Goal: Information Seeking & Learning: Find contact information

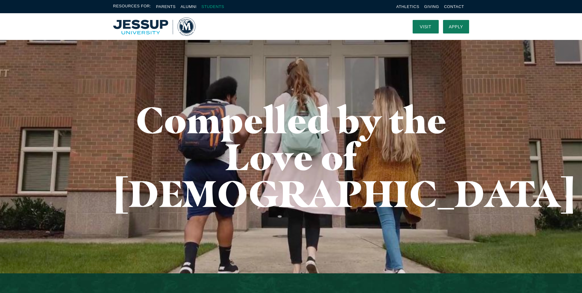
click at [211, 6] on link "Students" at bounding box center [213, 6] width 23 height 5
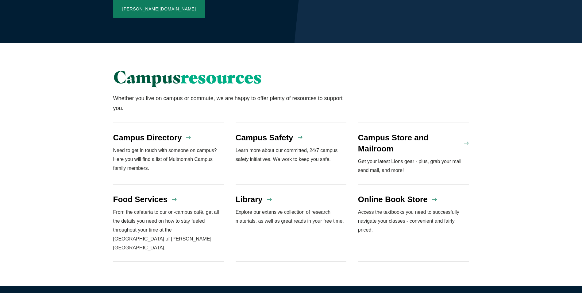
scroll to position [460, 0]
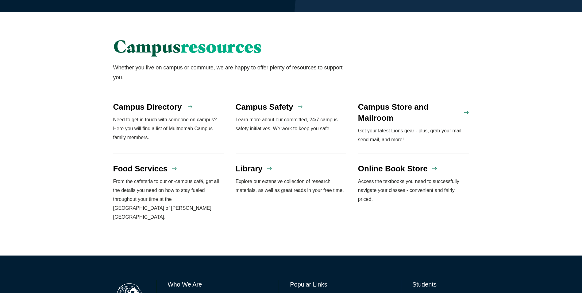
click at [172, 101] on h4 "Campus Directory" at bounding box center [147, 106] width 69 height 11
